Goal: Information Seeking & Learning: Understand process/instructions

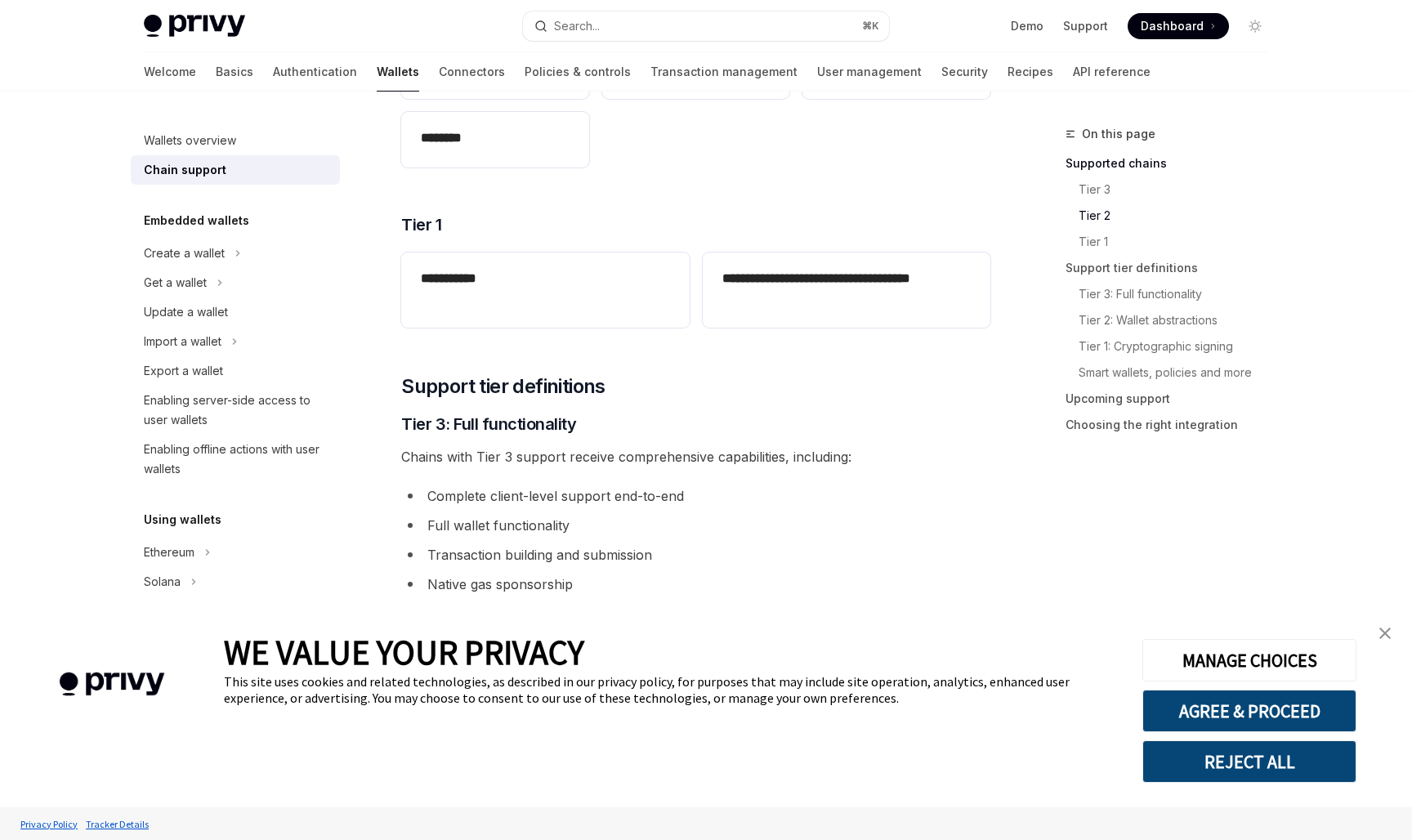
scroll to position [633, 0]
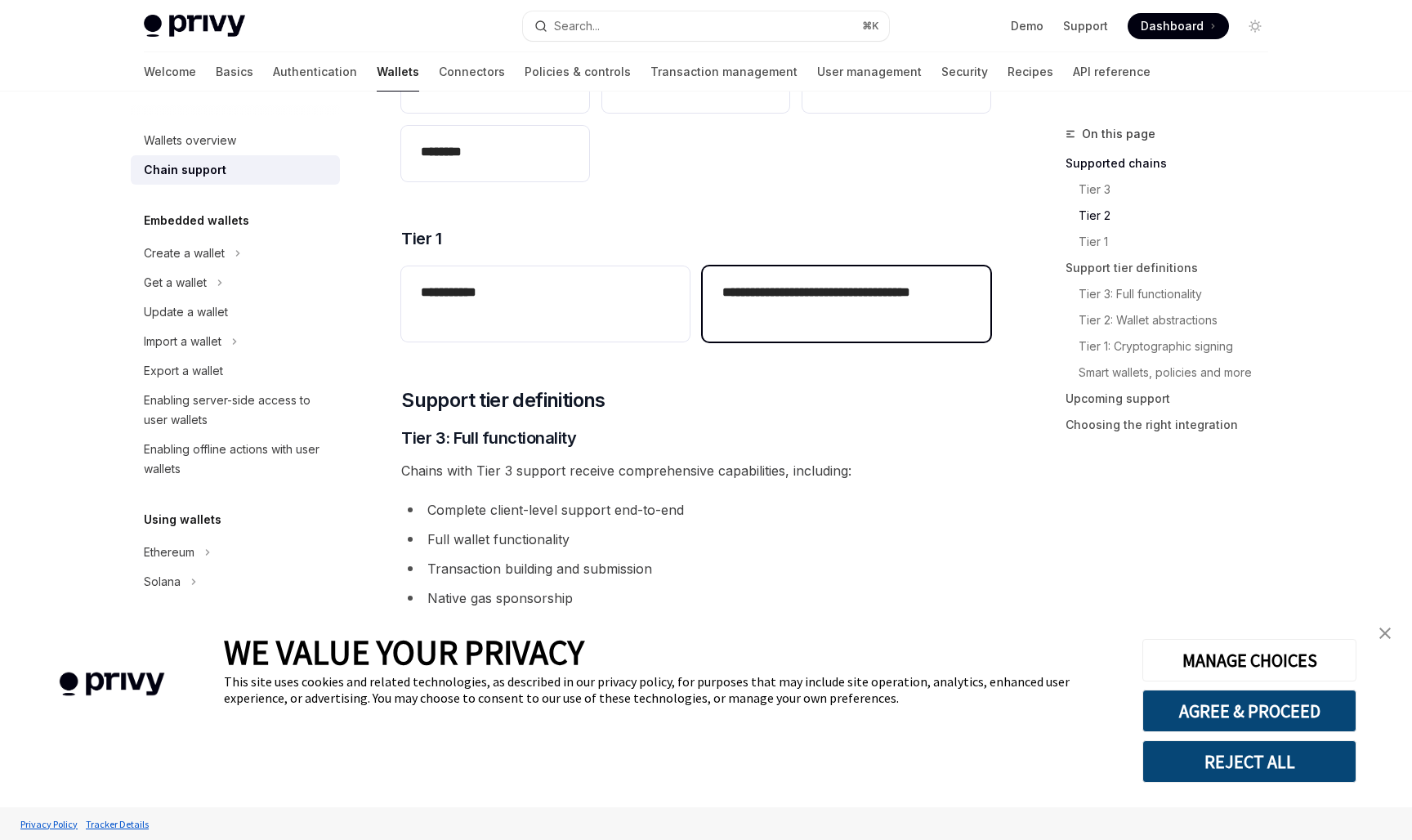
click at [787, 285] on h2 "**********" at bounding box center [847, 302] width 248 height 39
click at [764, 295] on h2 "**********" at bounding box center [847, 302] width 248 height 39
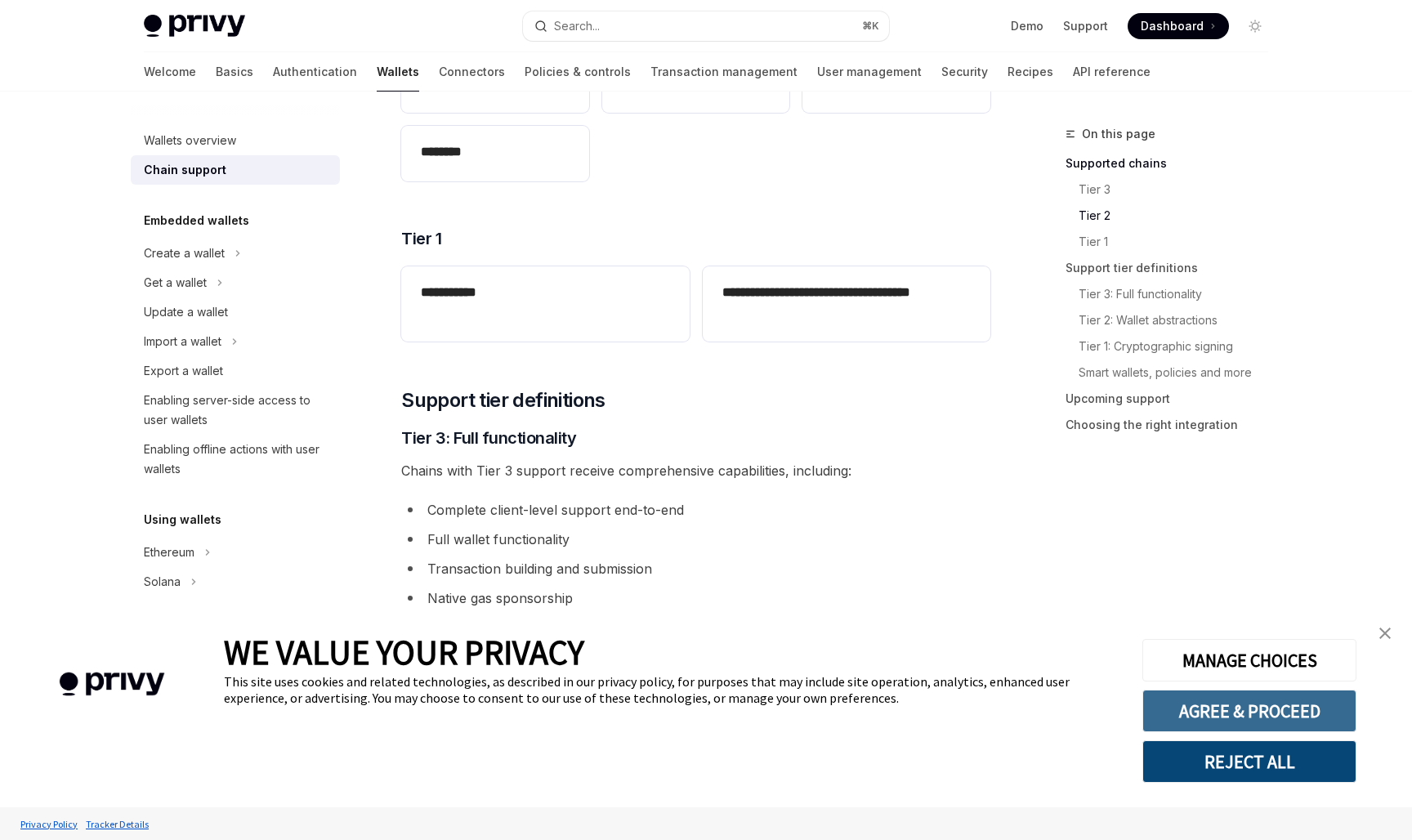
click at [1223, 716] on button "AGREE & PROCEED" at bounding box center [1250, 711] width 214 height 43
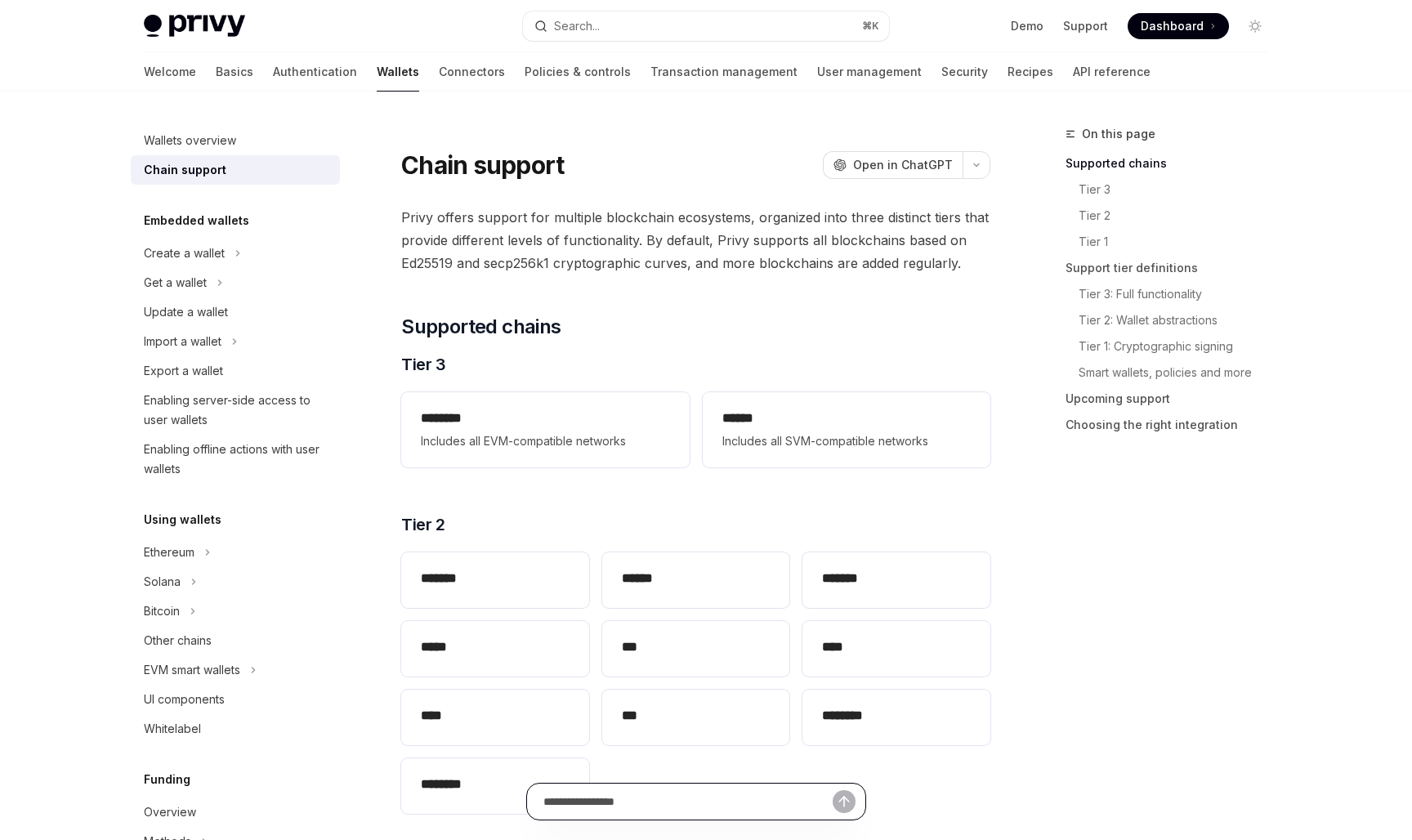
click at [635, 802] on input "text" at bounding box center [687, 802] width 289 height 36
type input "**********"
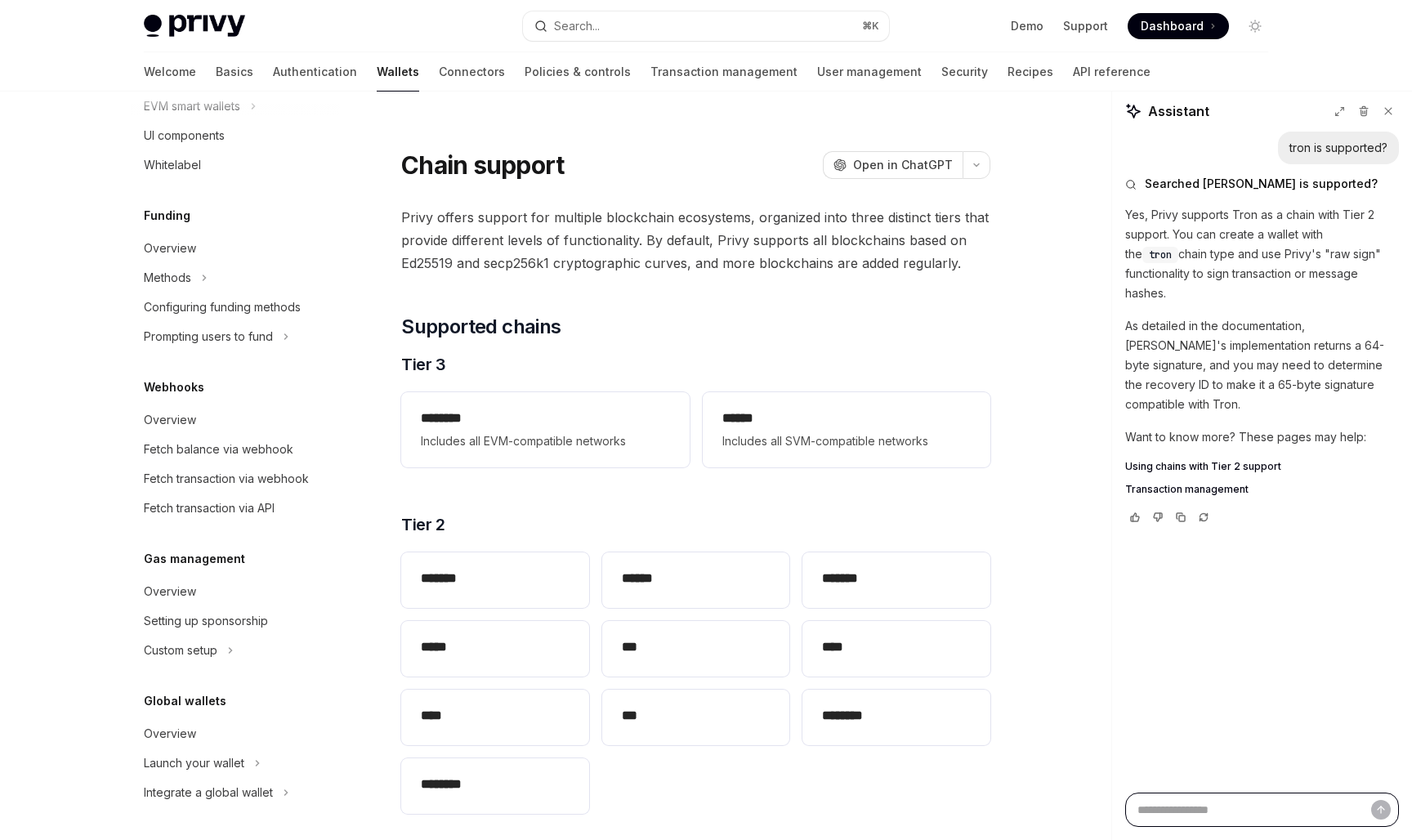
type textarea "*"
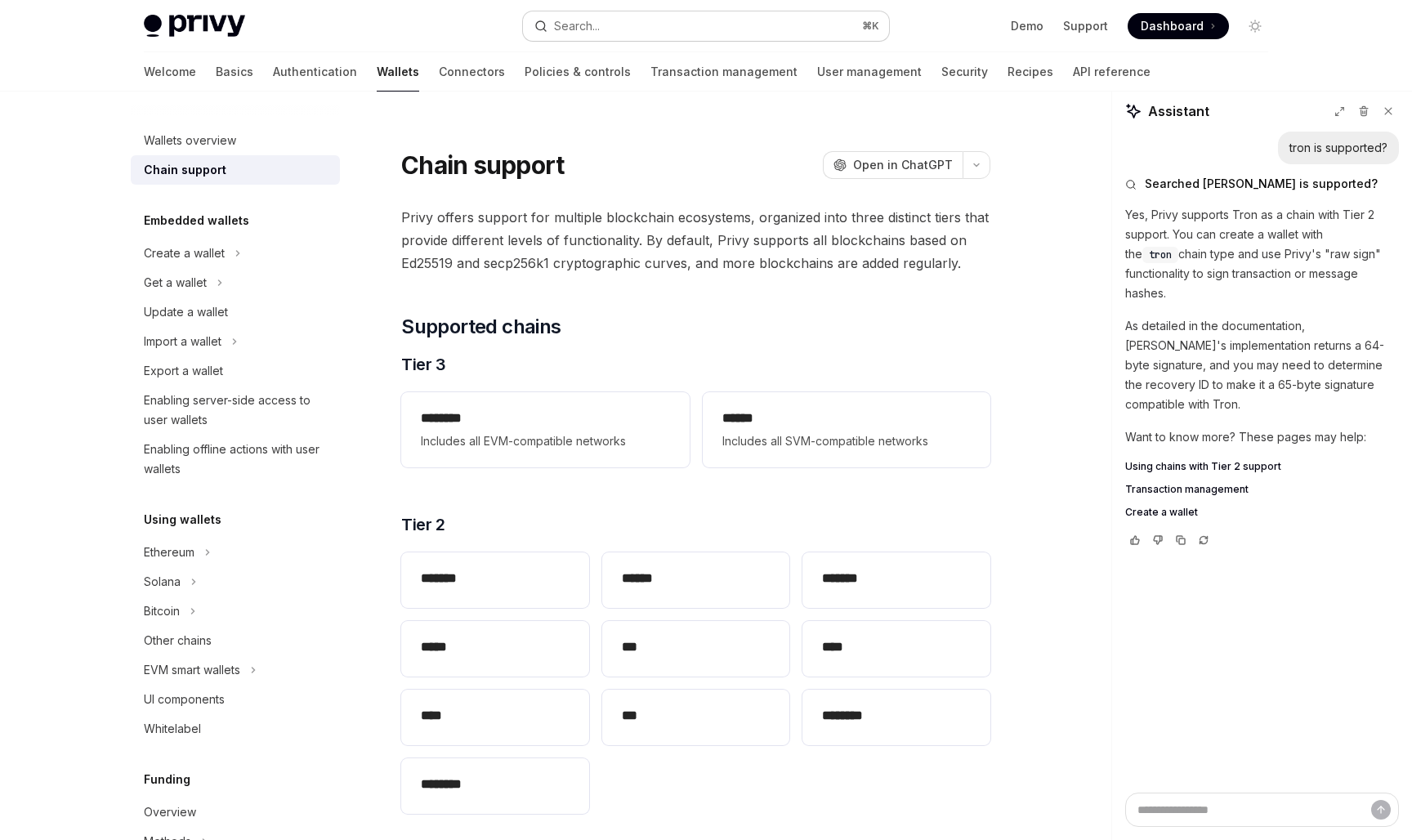
click at [598, 33] on div "Search..." at bounding box center [577, 26] width 46 height 20
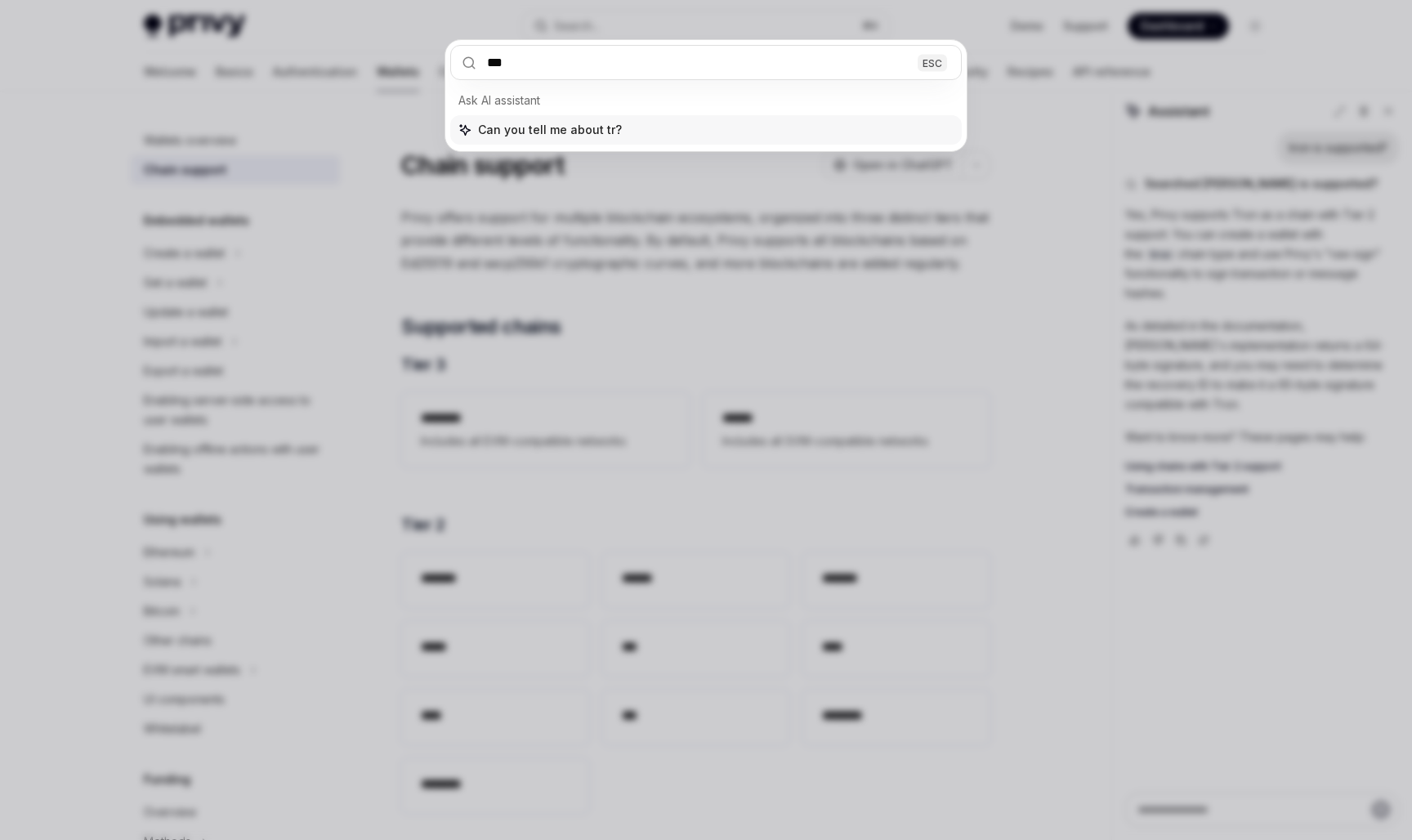
type input "****"
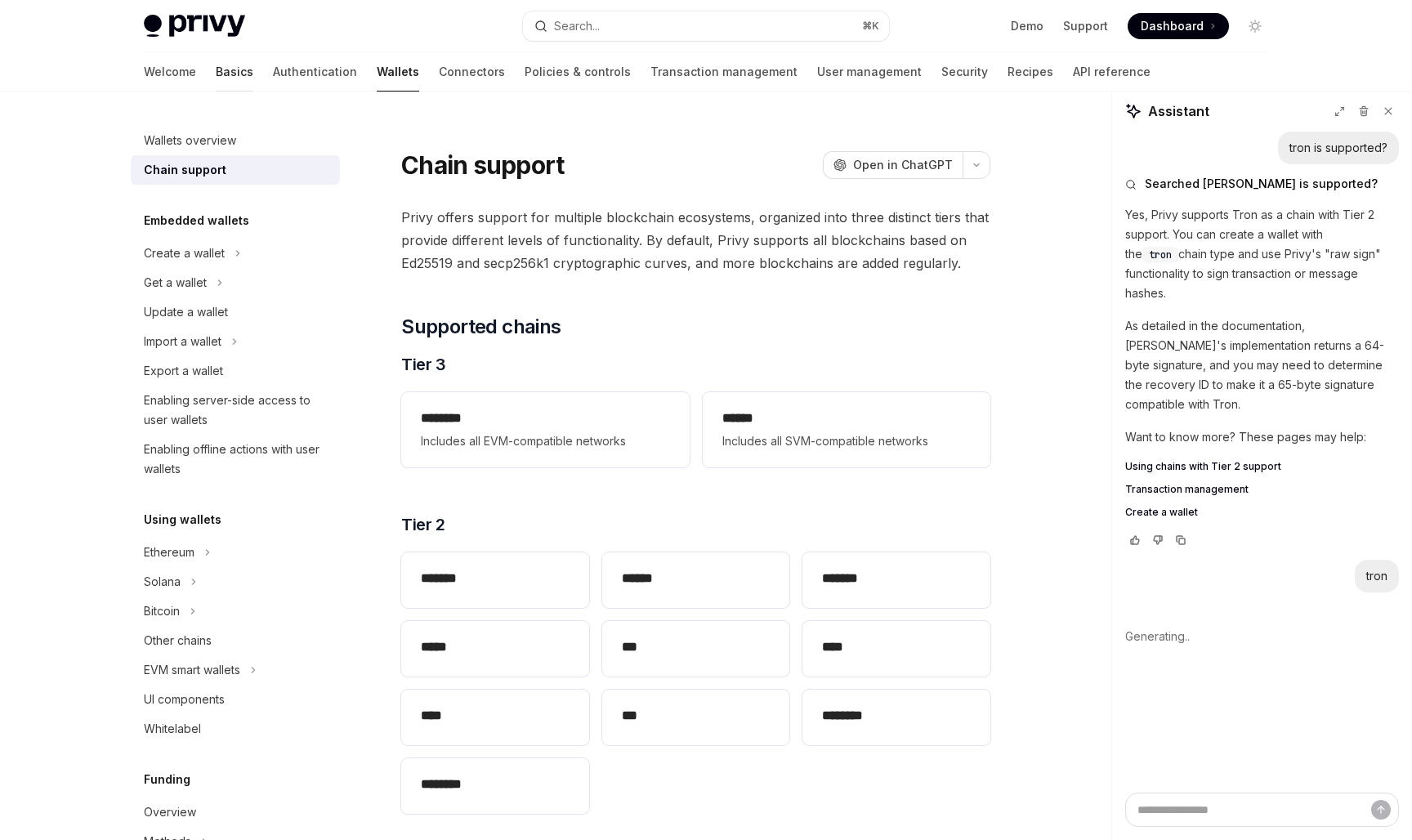
click at [216, 69] on link "Basics" at bounding box center [234, 72] width 37 height 39
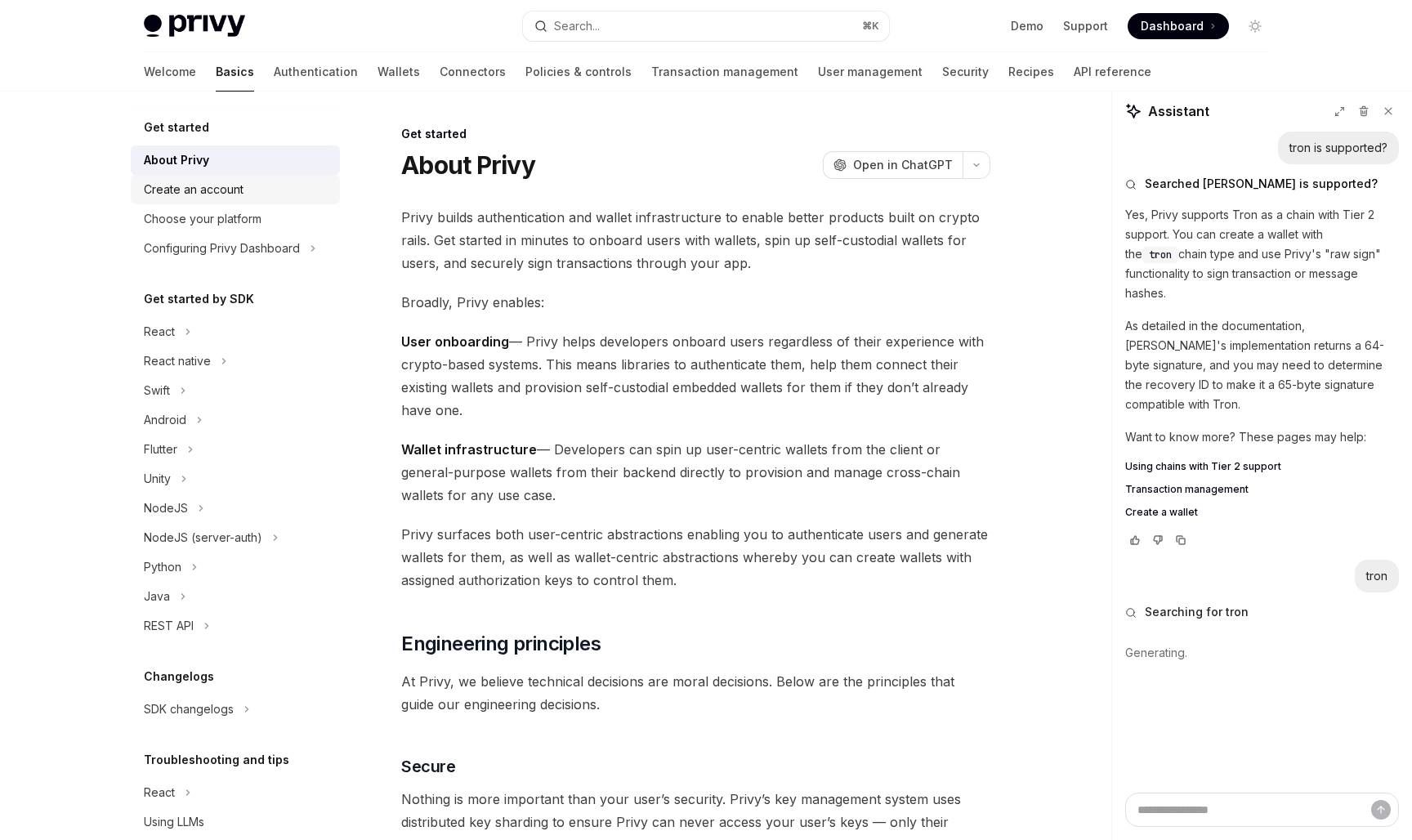
click at [228, 197] on div "Create an account" at bounding box center [194, 189] width 99 height 20
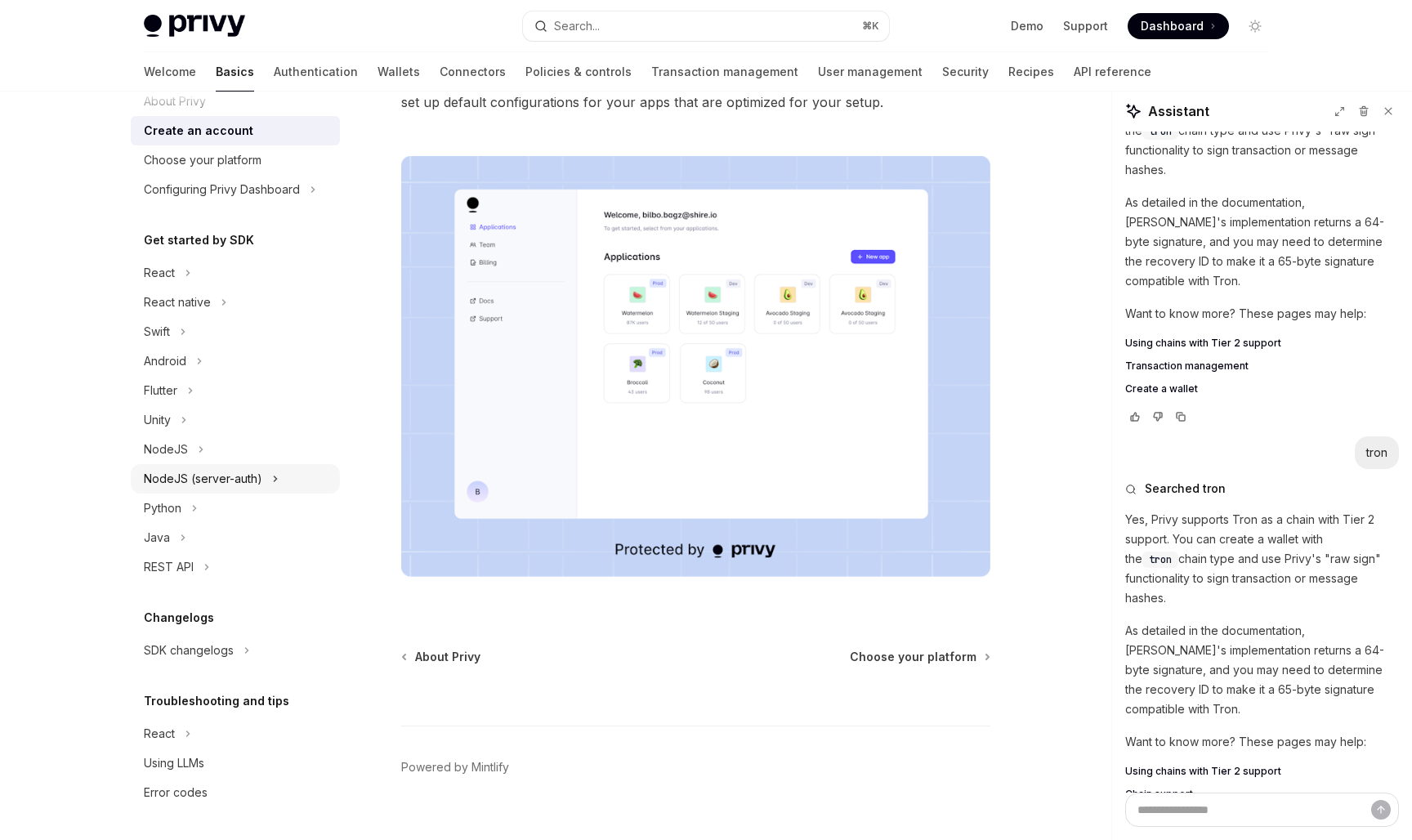
scroll to position [53, 0]
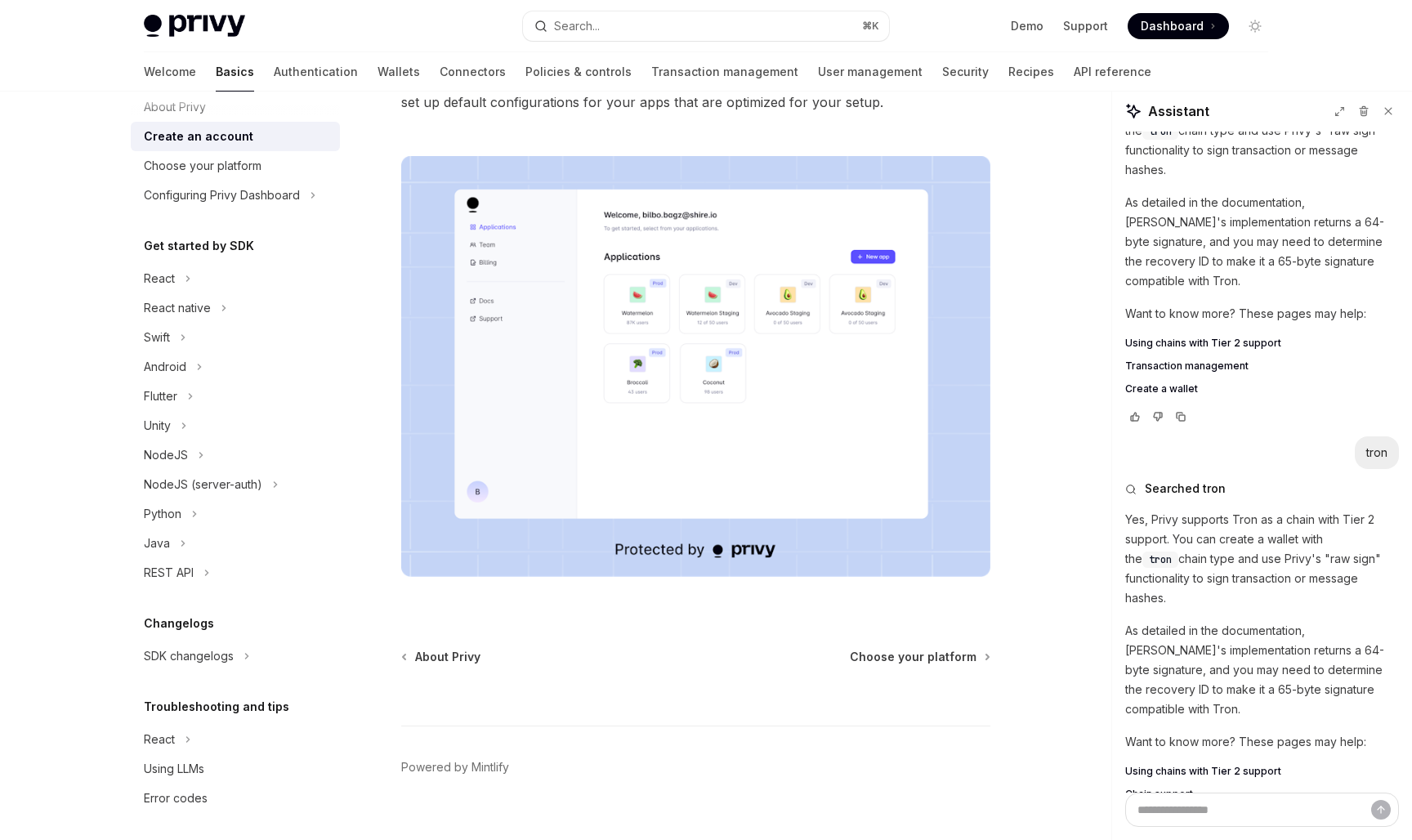
click at [1159, 788] on span "Chain support" at bounding box center [1159, 794] width 68 height 13
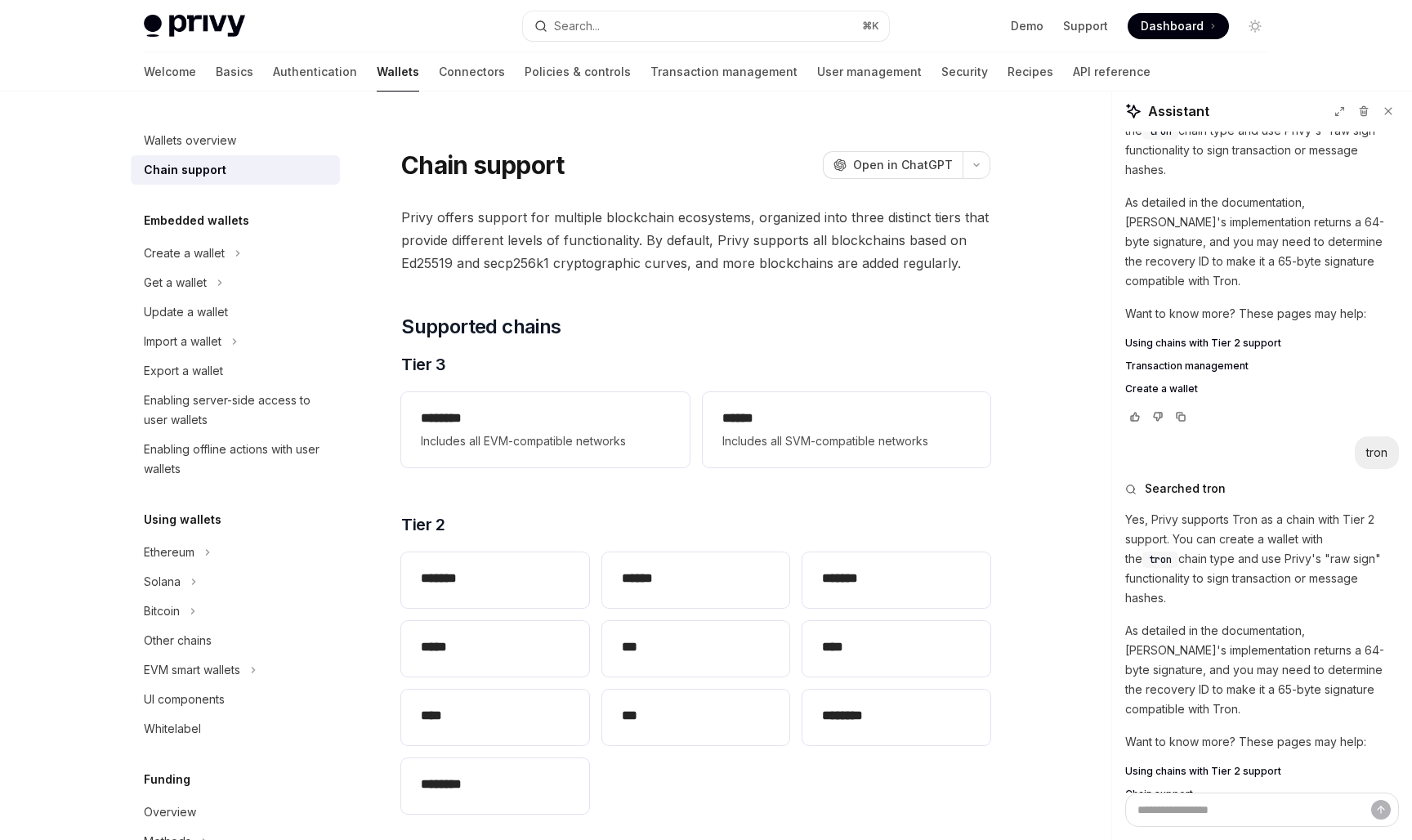
click at [175, 14] on img at bounding box center [195, 26] width 101 height 23
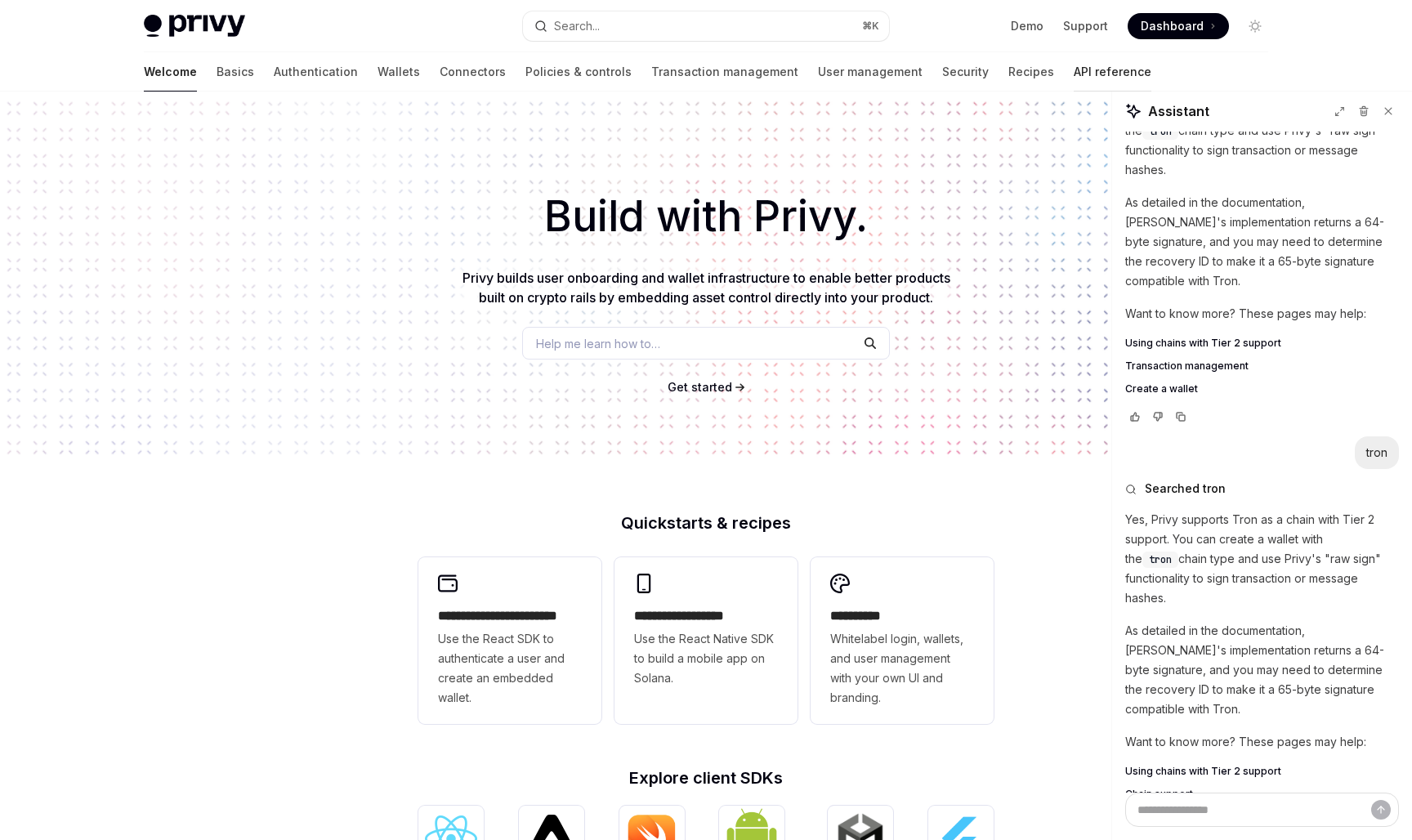
click at [1074, 83] on link "API reference" at bounding box center [1112, 72] width 77 height 39
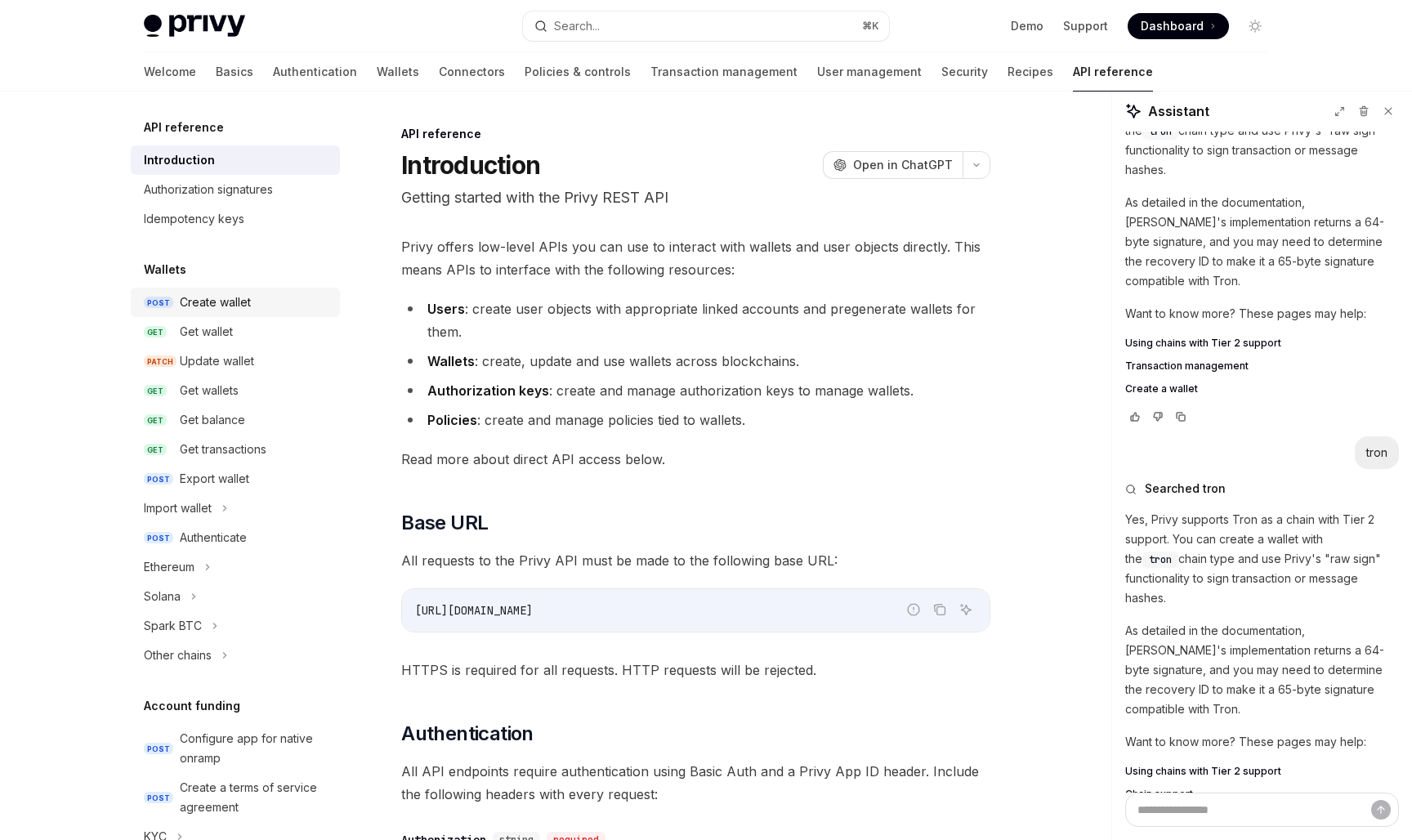
click at [234, 298] on div "Create wallet" at bounding box center [215, 302] width 71 height 20
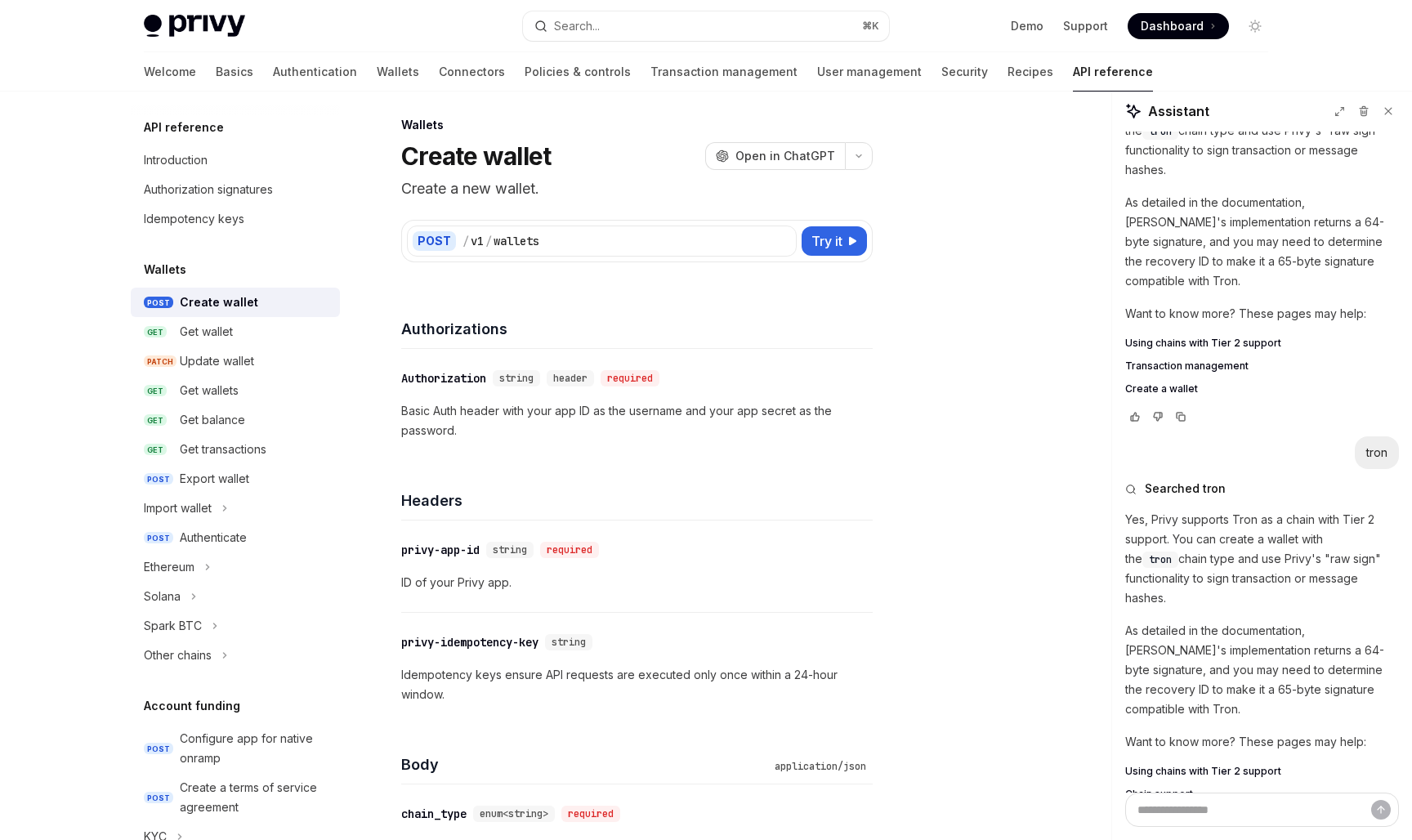
scroll to position [6, 0]
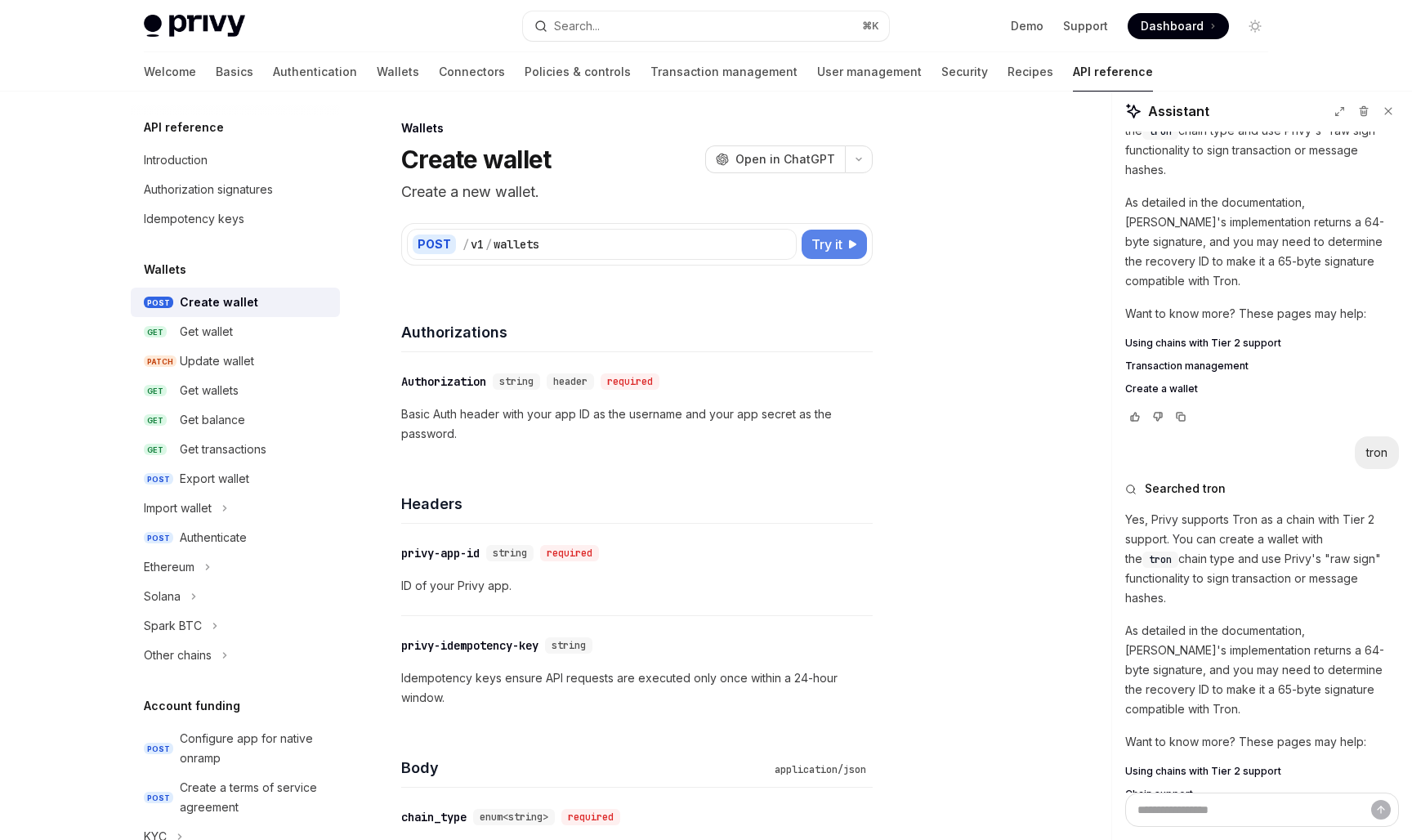
click at [823, 247] on span "Try it" at bounding box center [827, 244] width 32 height 20
type textarea "*"
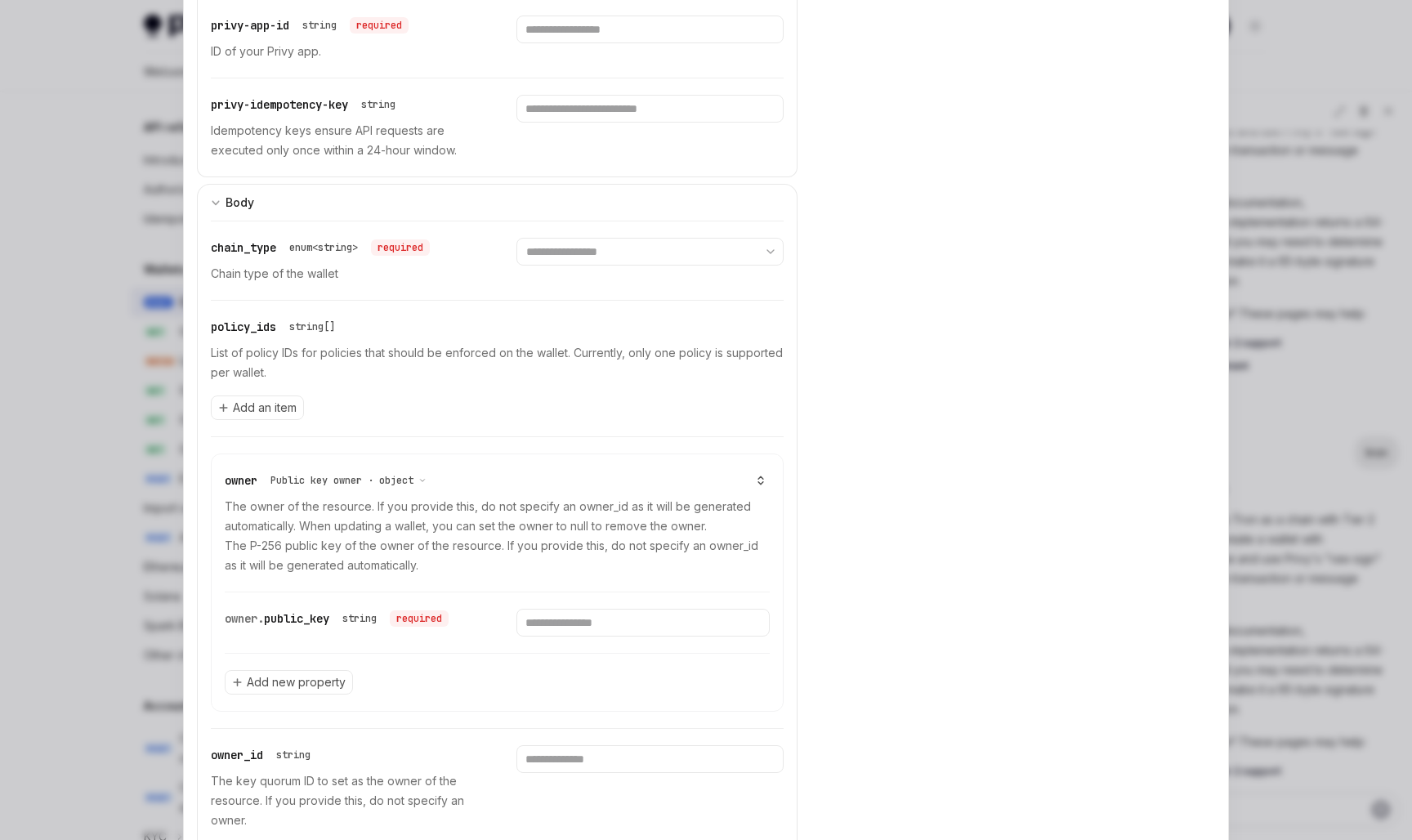
scroll to position [383, 0]
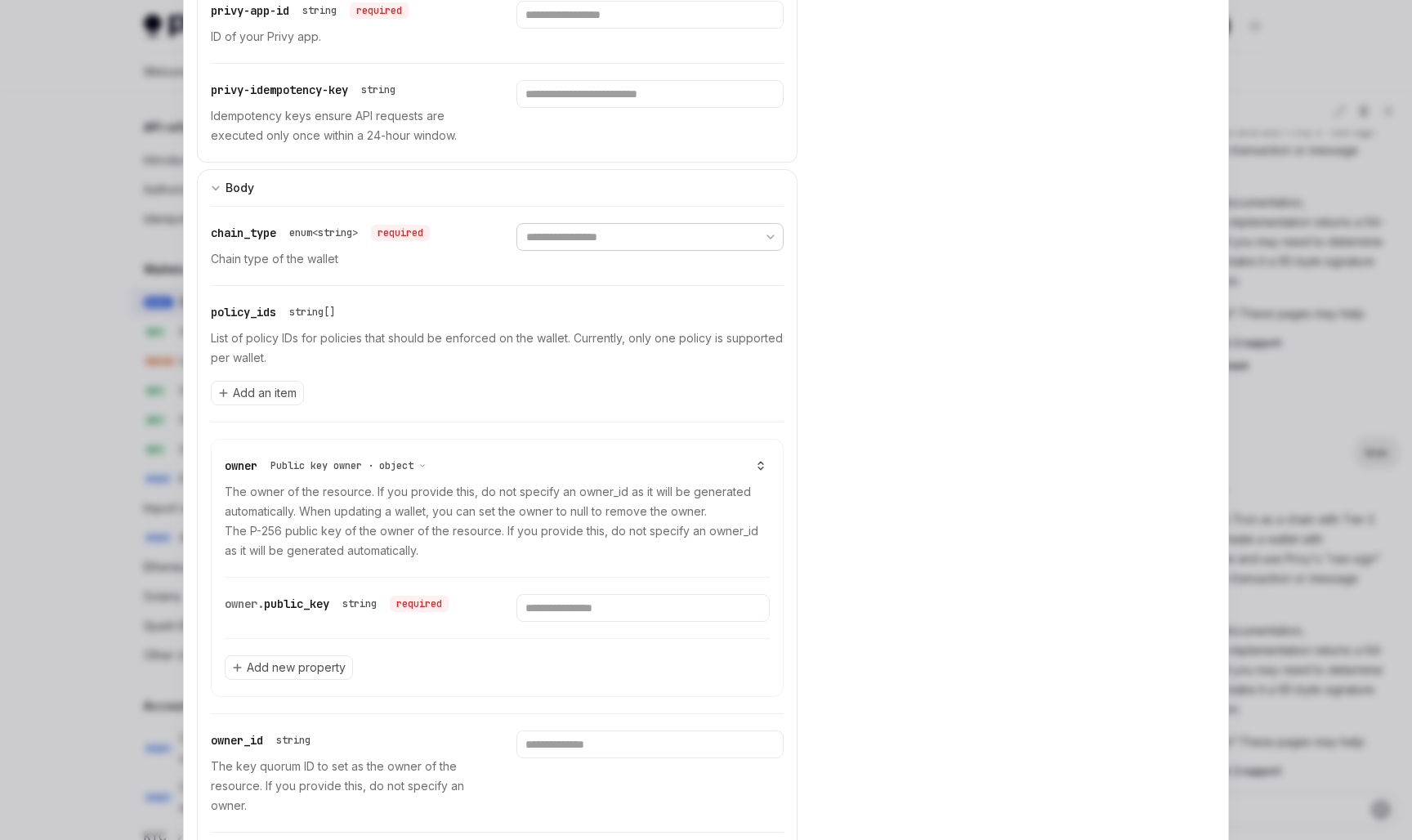
select select "****"
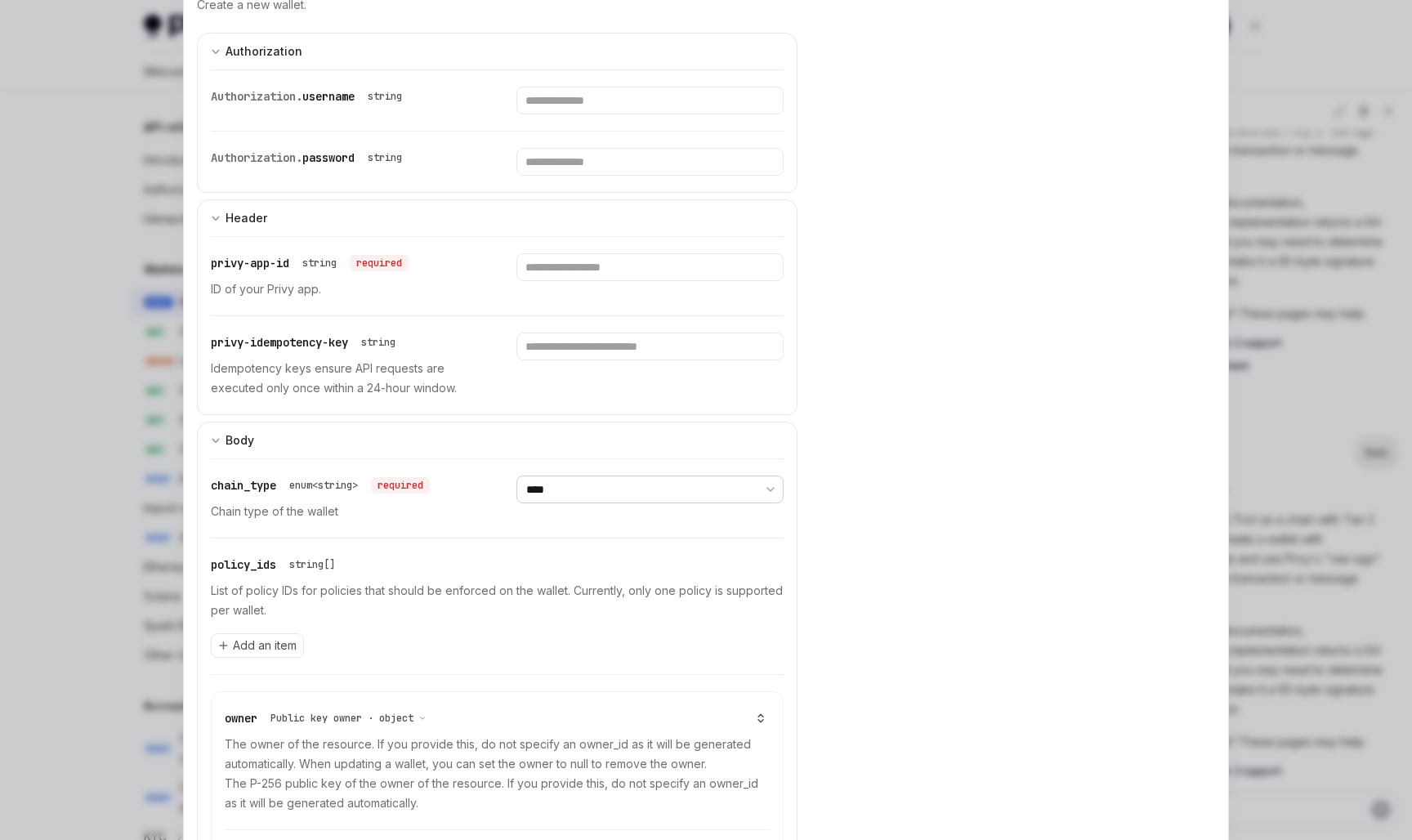
scroll to position [99, 0]
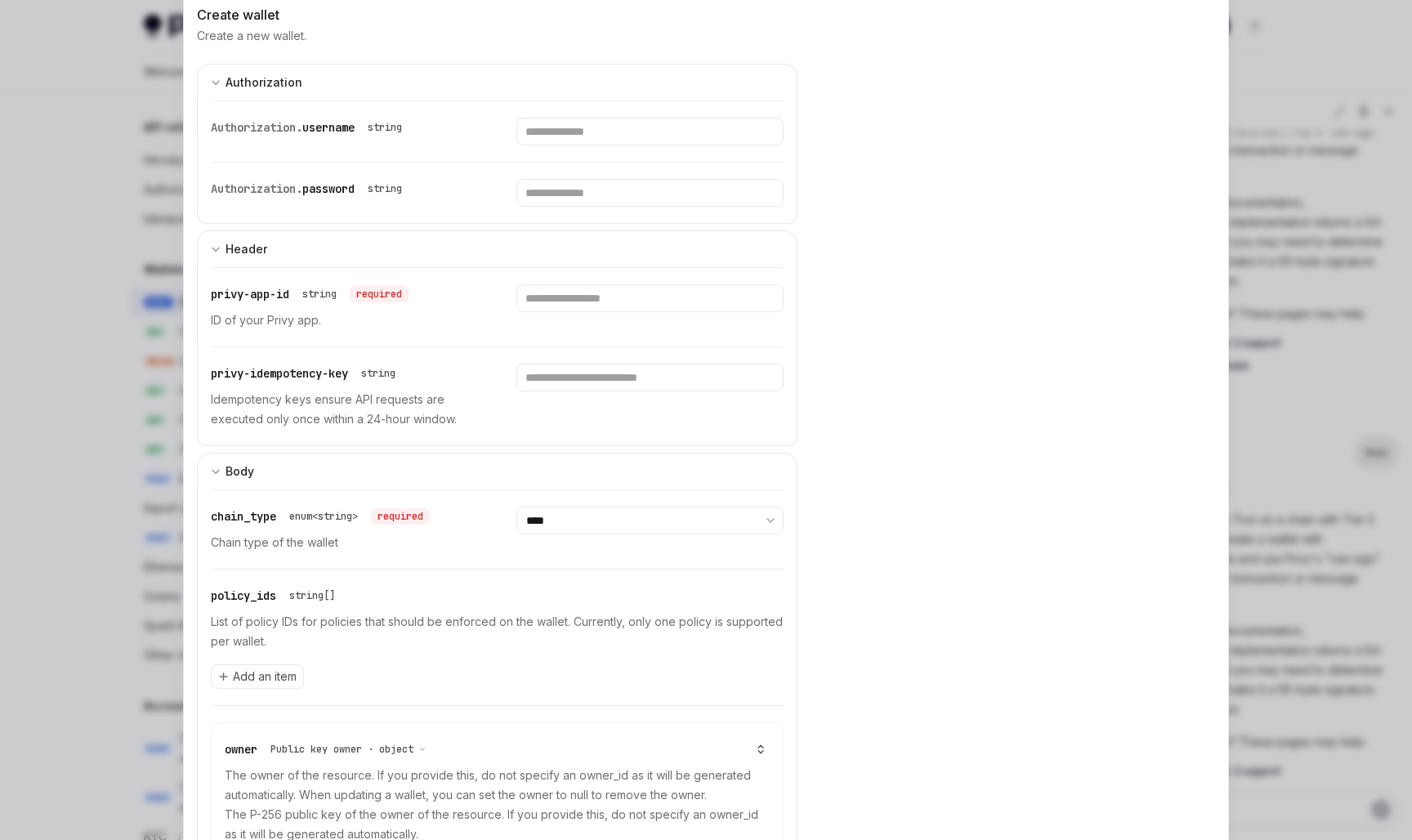
click at [1264, 70] on div at bounding box center [706, 420] width 1412 height 840
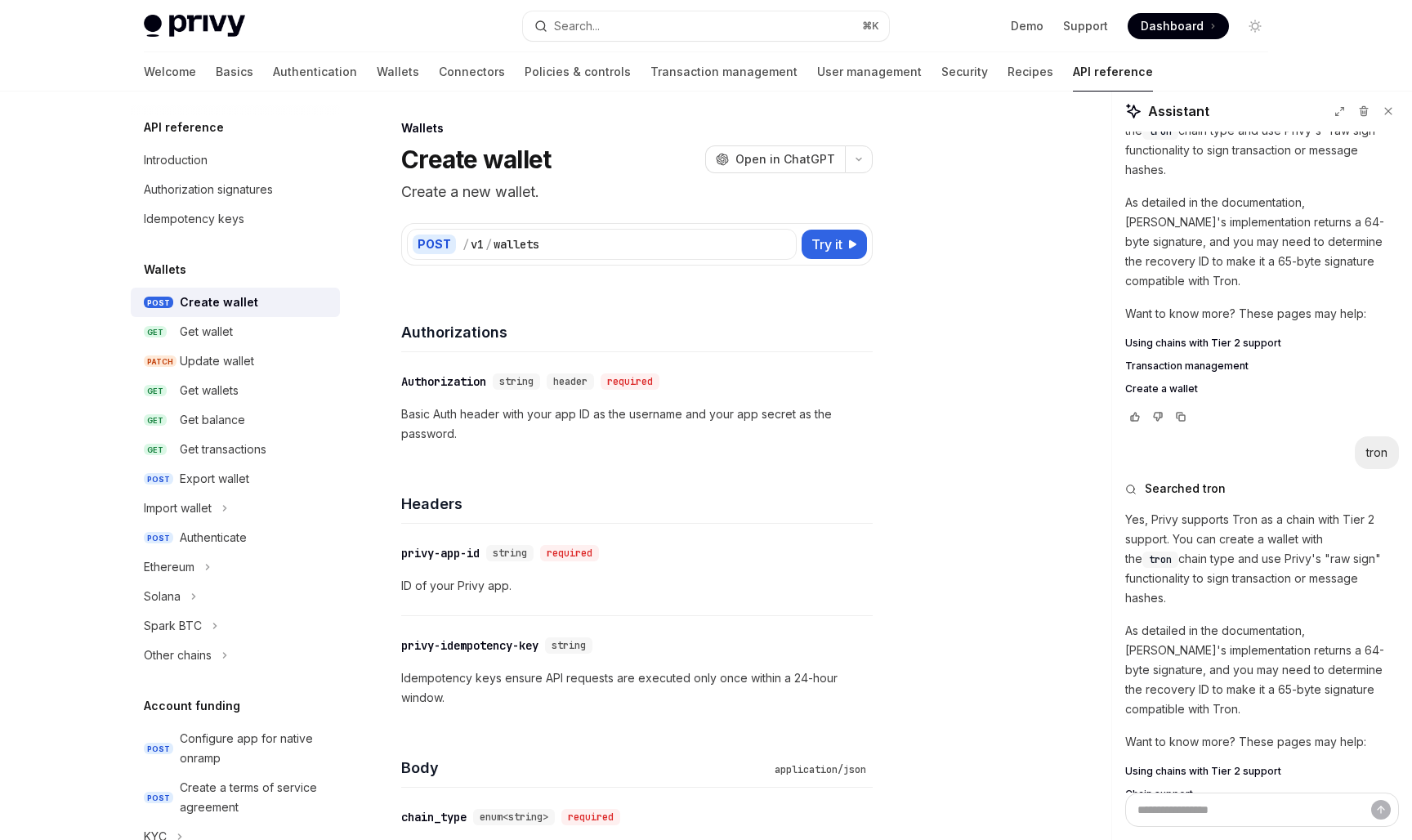
scroll to position [110, 0]
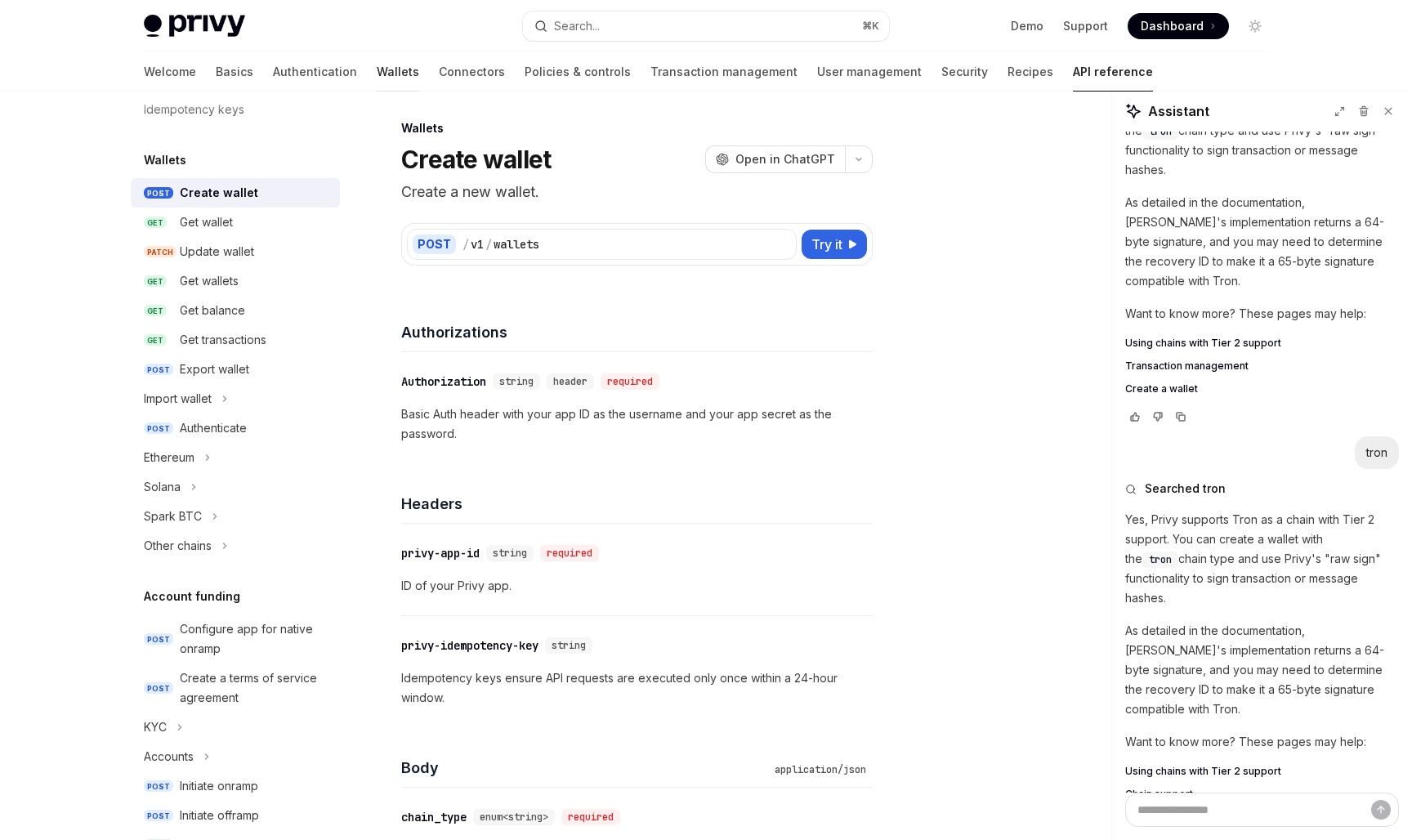
click at [377, 76] on link "Wallets" at bounding box center [398, 72] width 43 height 39
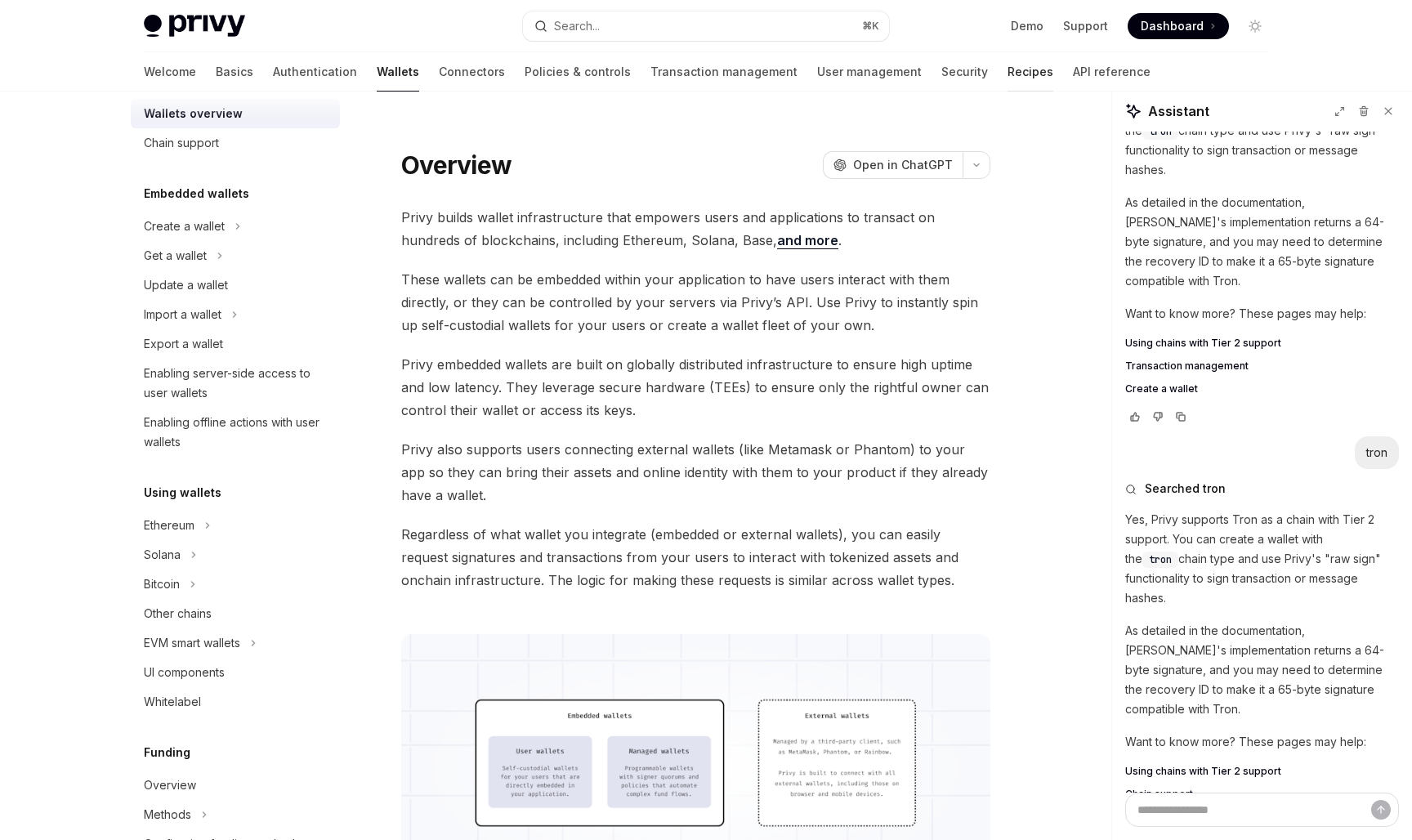
click at [1008, 75] on link "Recipes" at bounding box center [1031, 72] width 46 height 39
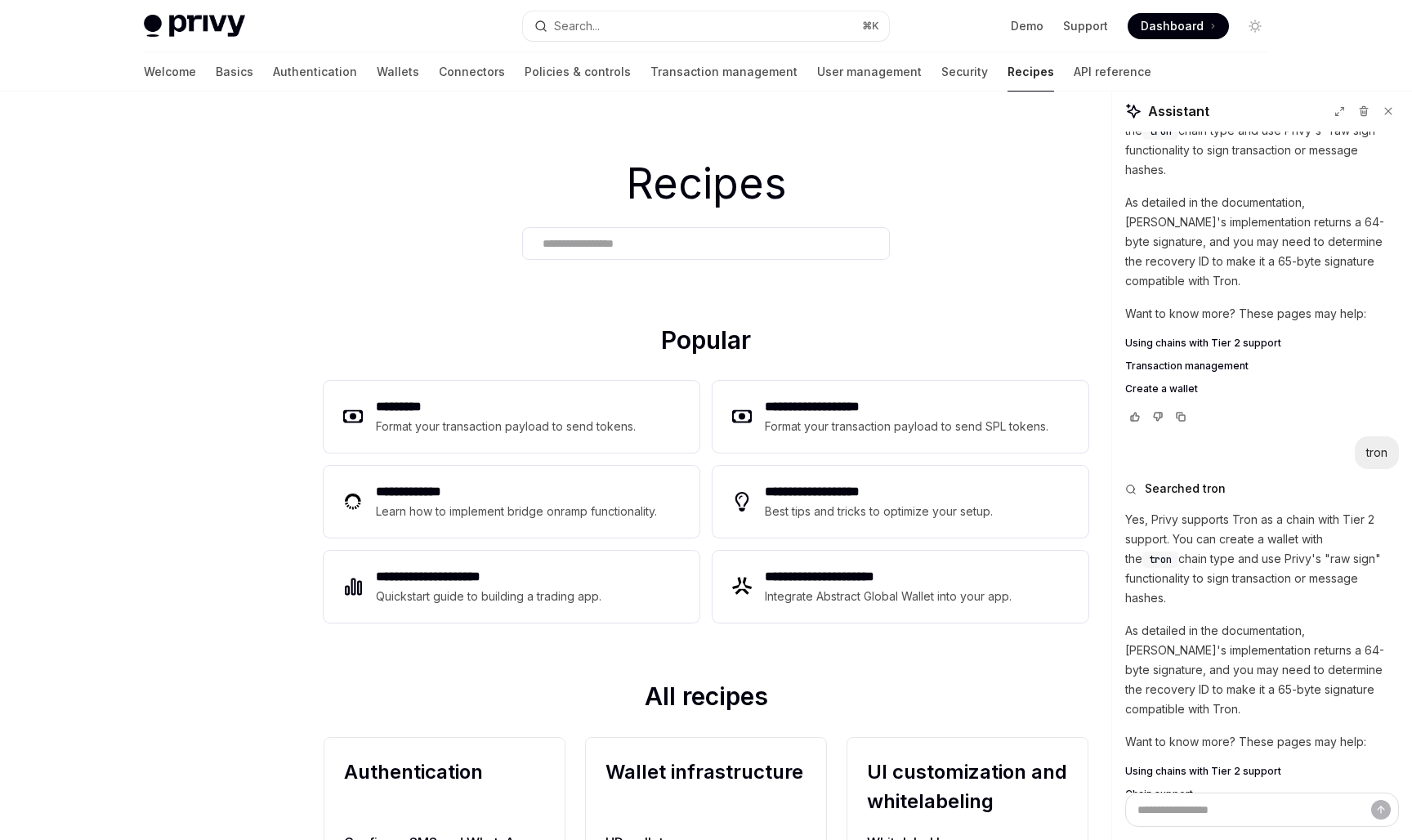
type textarea "*"
